Goal: Task Accomplishment & Management: Complete application form

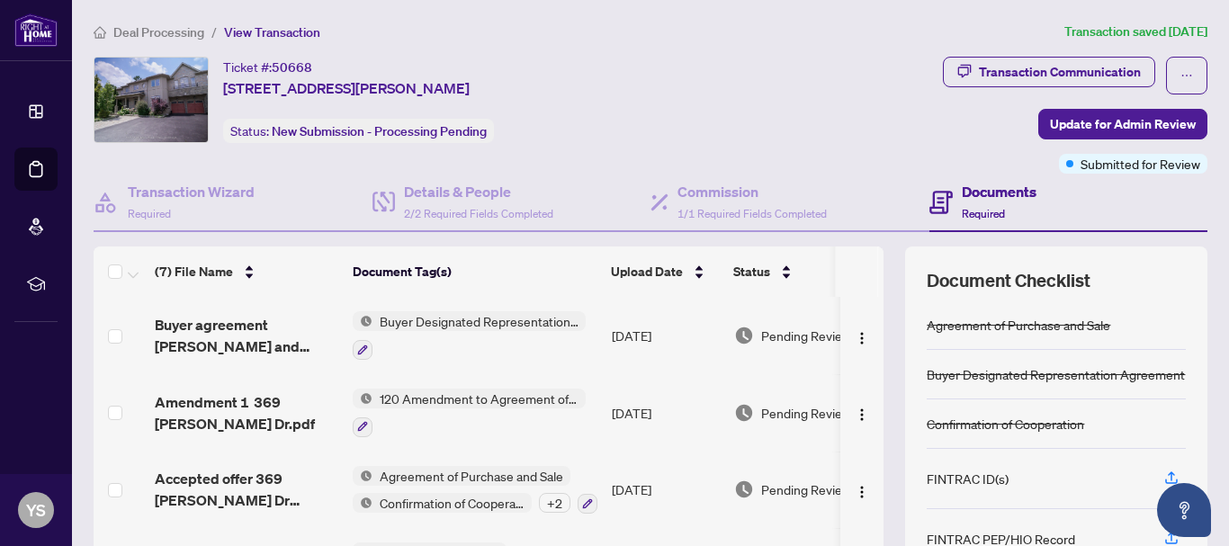
scroll to position [207, 0]
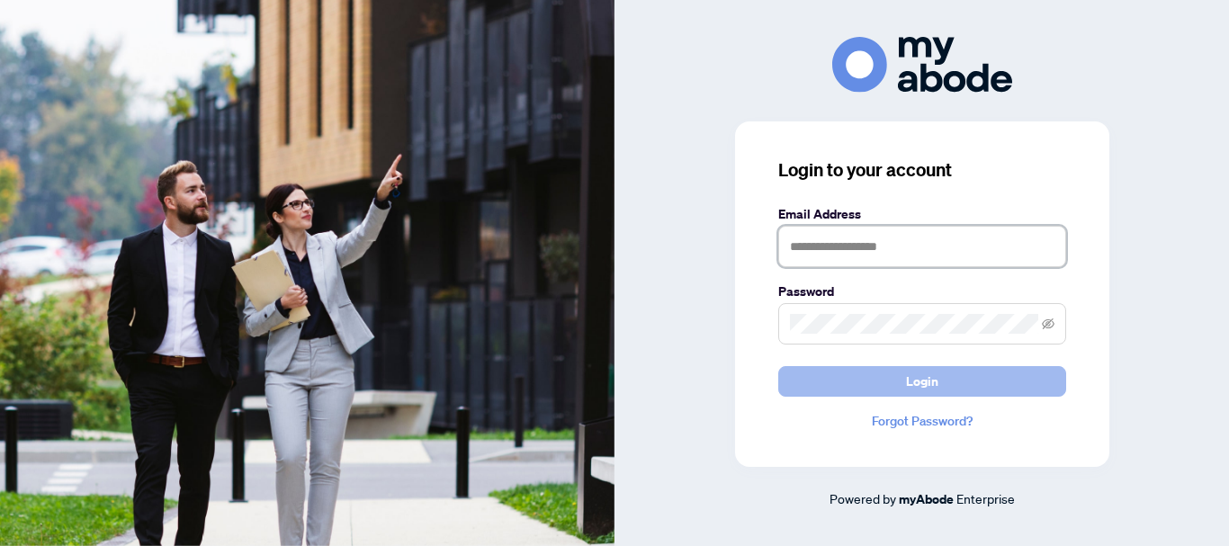
type input "**********"
click at [926, 382] on span "Login" at bounding box center [922, 381] width 32 height 29
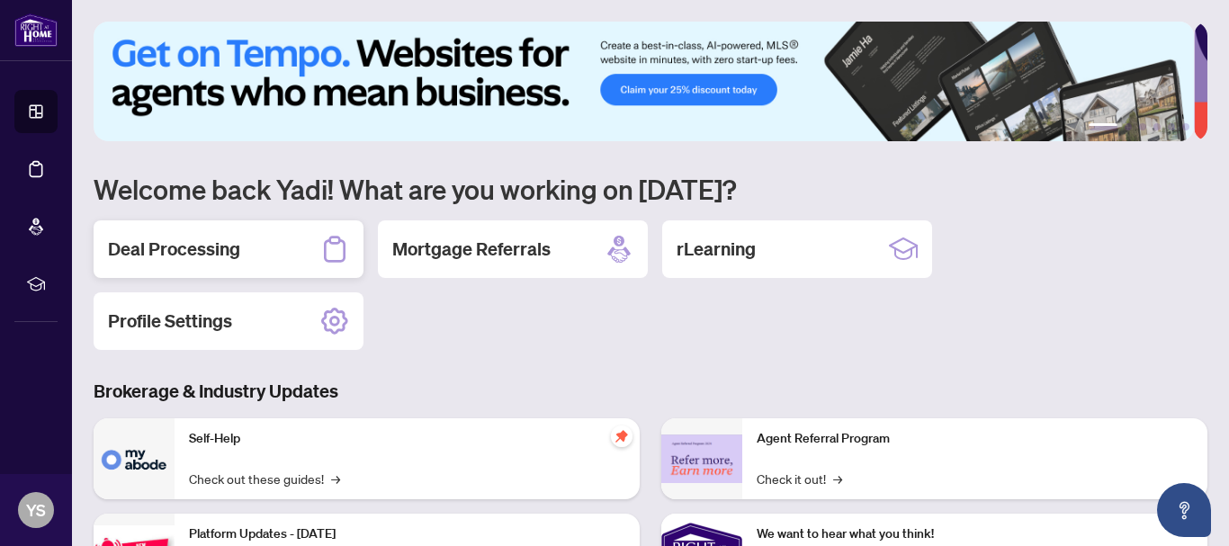
click at [175, 245] on h2 "Deal Processing" at bounding box center [174, 249] width 132 height 25
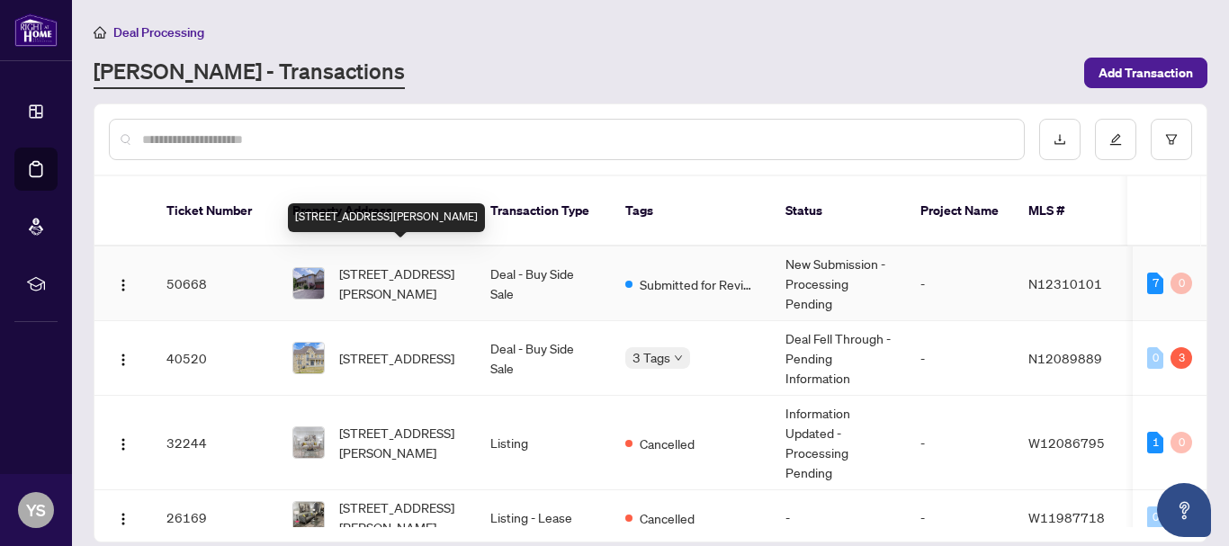
click at [393, 264] on span "369 Gilpin Dr, Newmarket, Ontario L3X 3H2, Canada" at bounding box center [400, 284] width 122 height 40
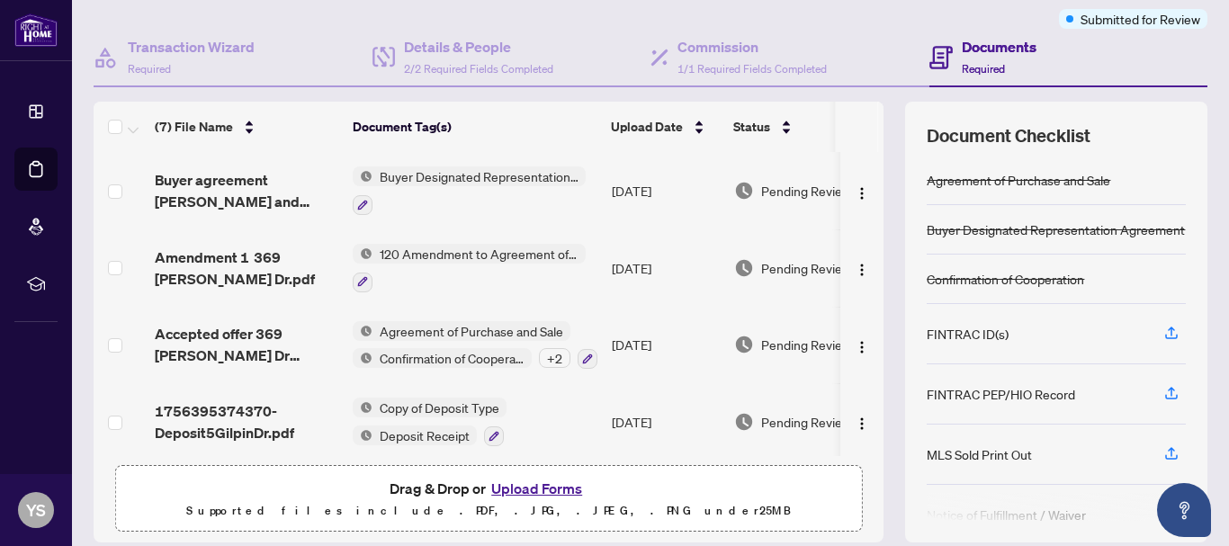
scroll to position [207, 0]
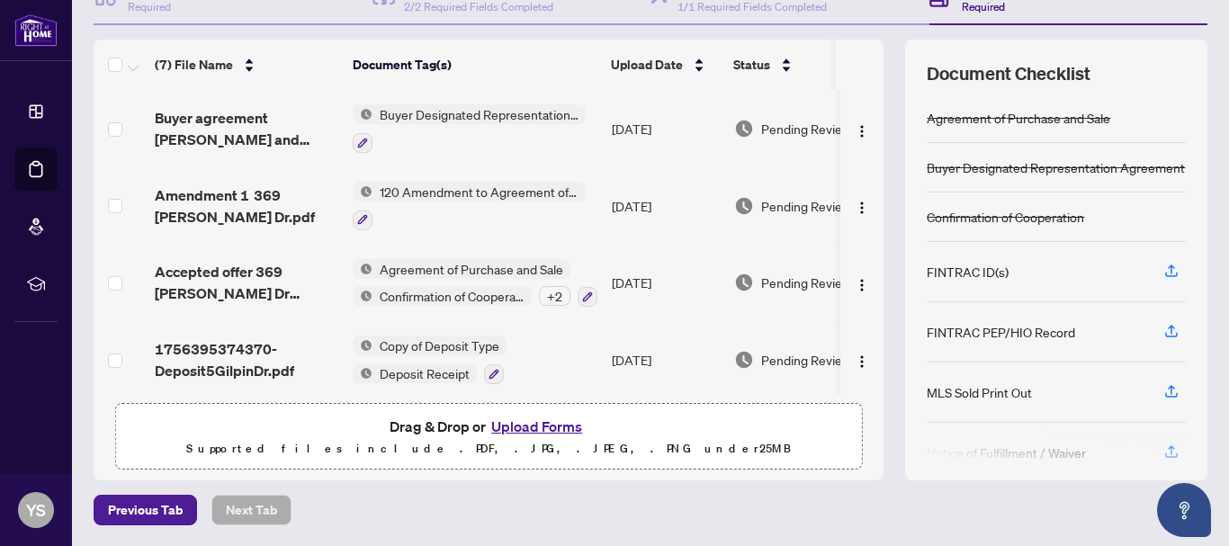
click at [532, 425] on button "Upload Forms" at bounding box center [537, 426] width 102 height 23
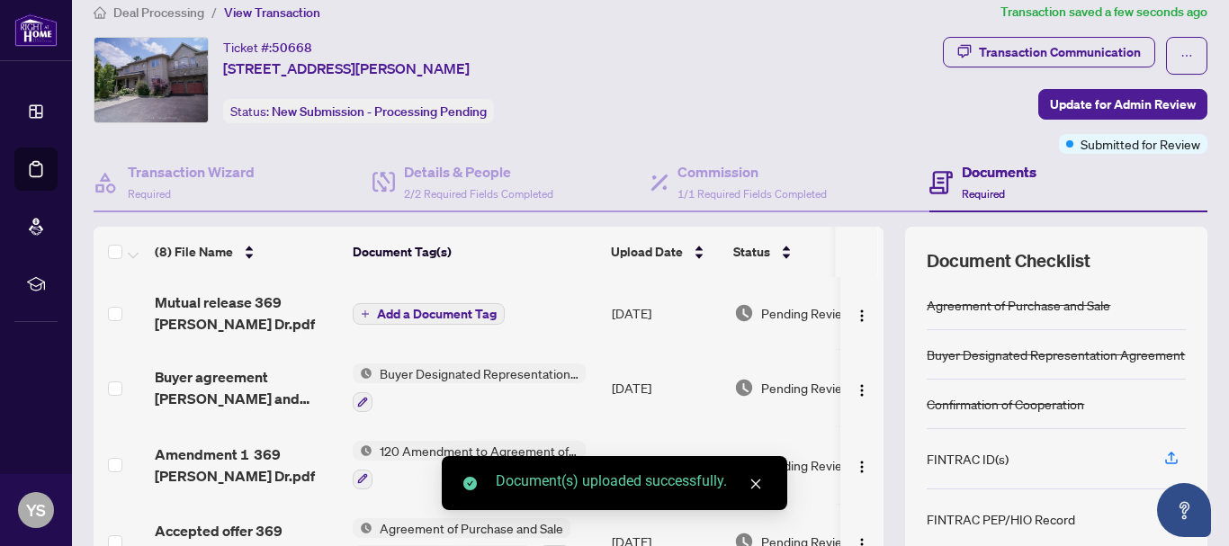
scroll to position [0, 0]
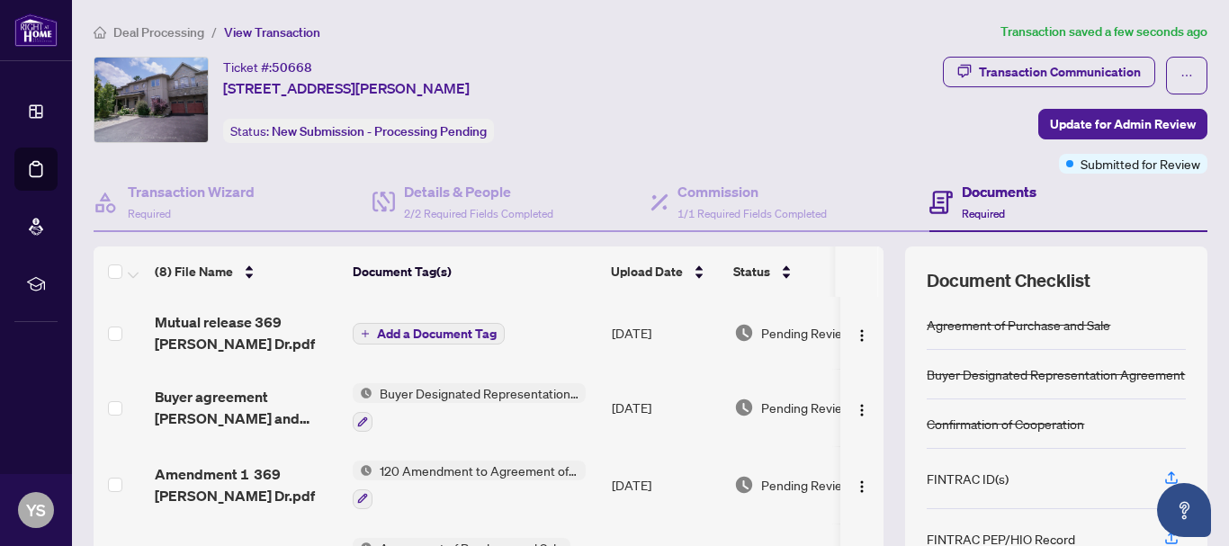
click at [428, 330] on span "Add a Document Tag" at bounding box center [437, 333] width 120 height 13
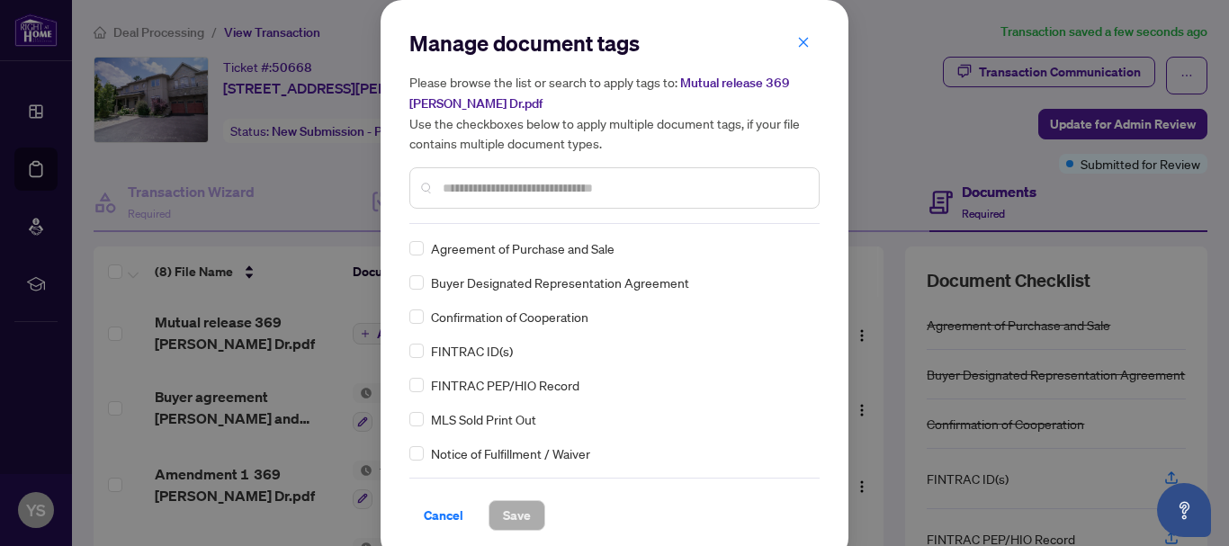
click at [446, 178] on input "text" at bounding box center [623, 188] width 362 height 20
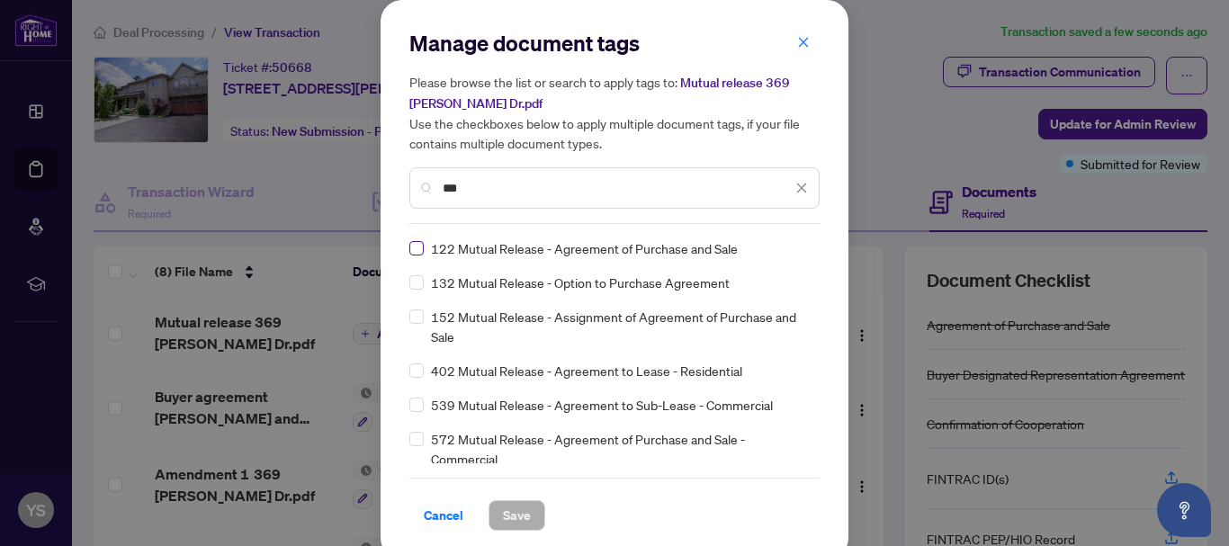
type input "***"
click at [507, 512] on span "Save" at bounding box center [517, 515] width 28 height 29
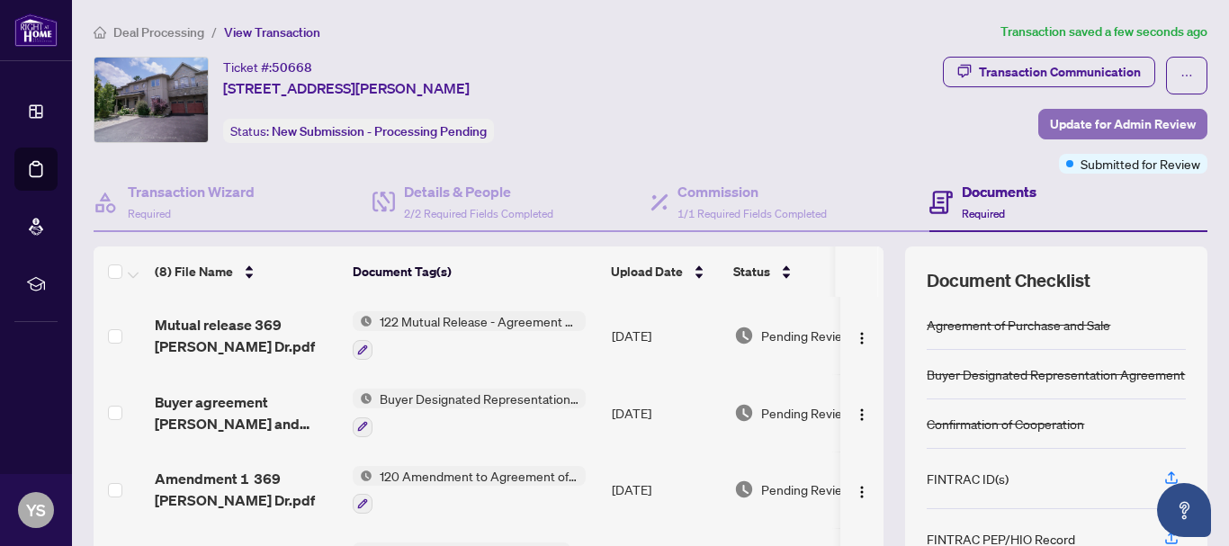
click at [1116, 119] on span "Update for Admin Review" at bounding box center [1123, 124] width 146 height 29
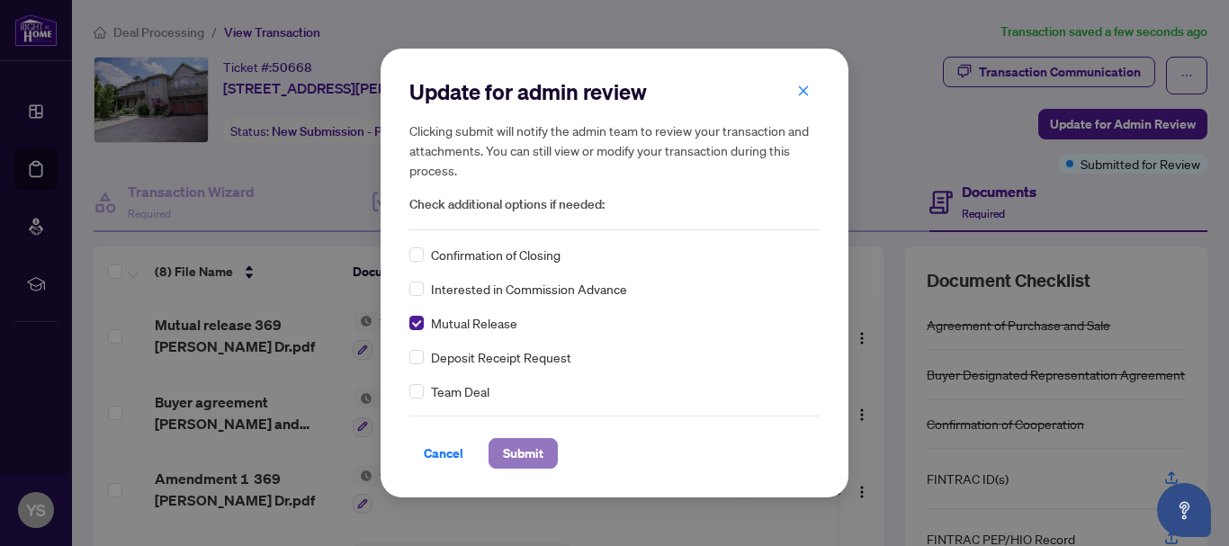
click at [532, 454] on span "Submit" at bounding box center [523, 453] width 40 height 29
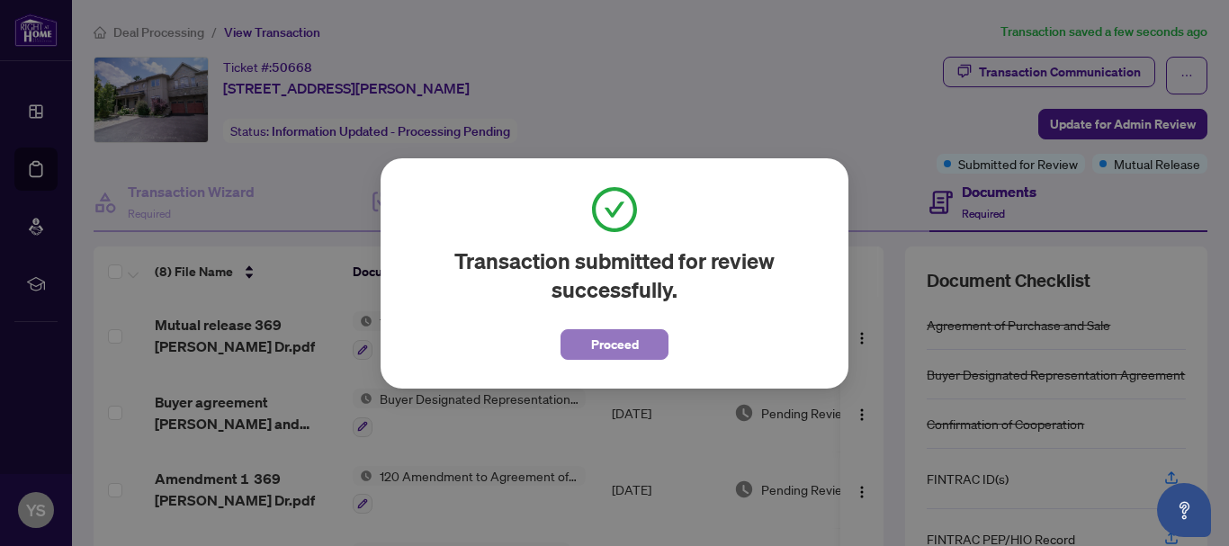
click at [614, 340] on span "Proceed" at bounding box center [615, 344] width 48 height 29
